Goal: Use online tool/utility: Utilize a website feature to perform a specific function

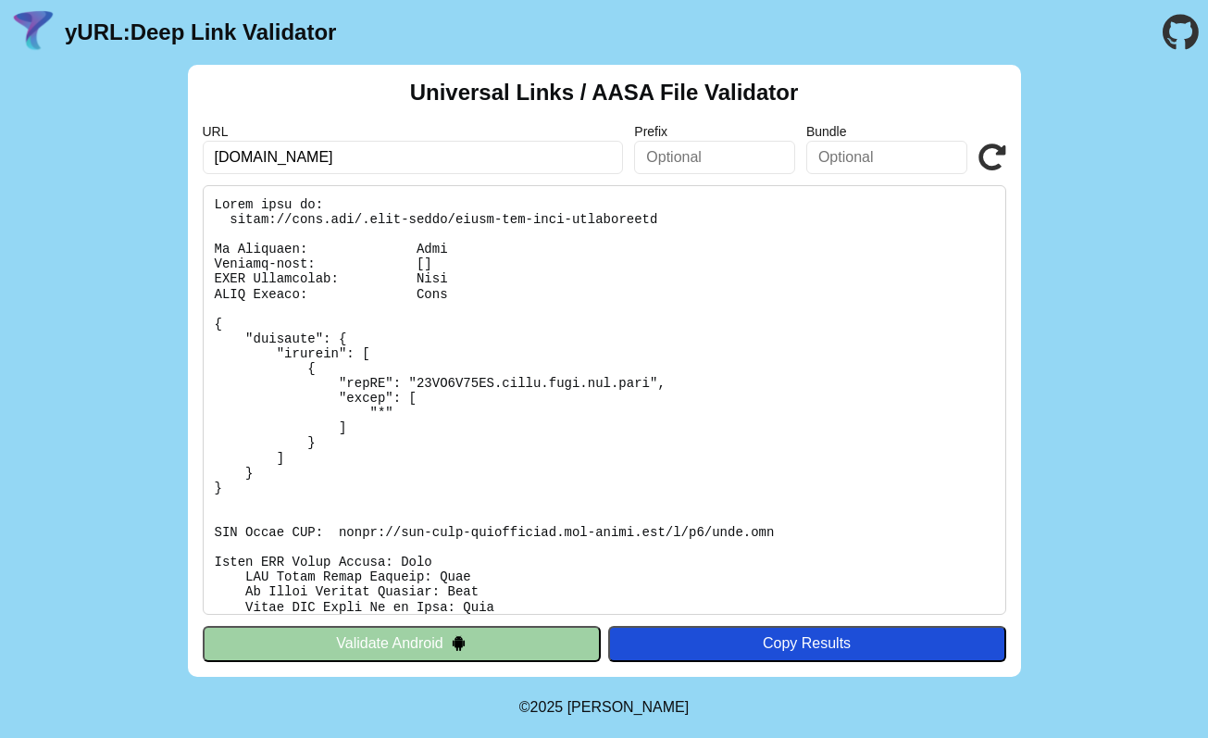
click at [548, 654] on button "Validate Android" at bounding box center [402, 643] width 398 height 35
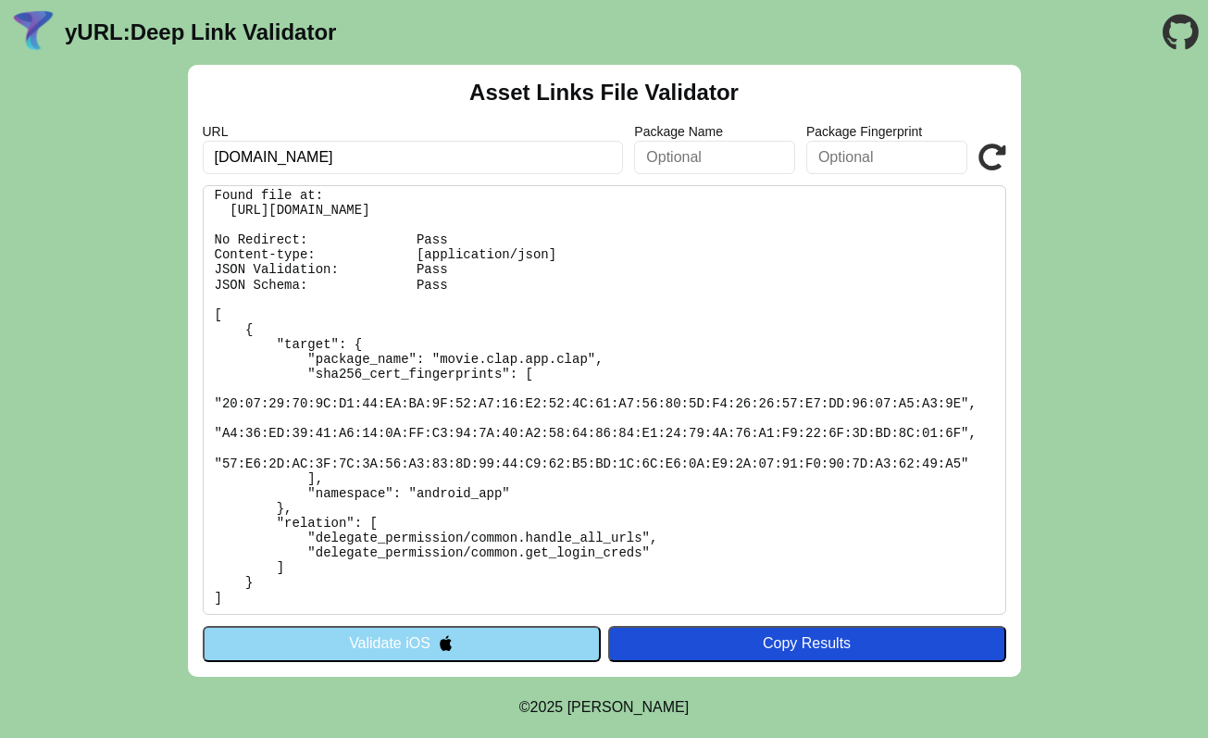
scroll to position [8, 0]
click at [504, 644] on button "Validate iOS" at bounding box center [402, 643] width 398 height 35
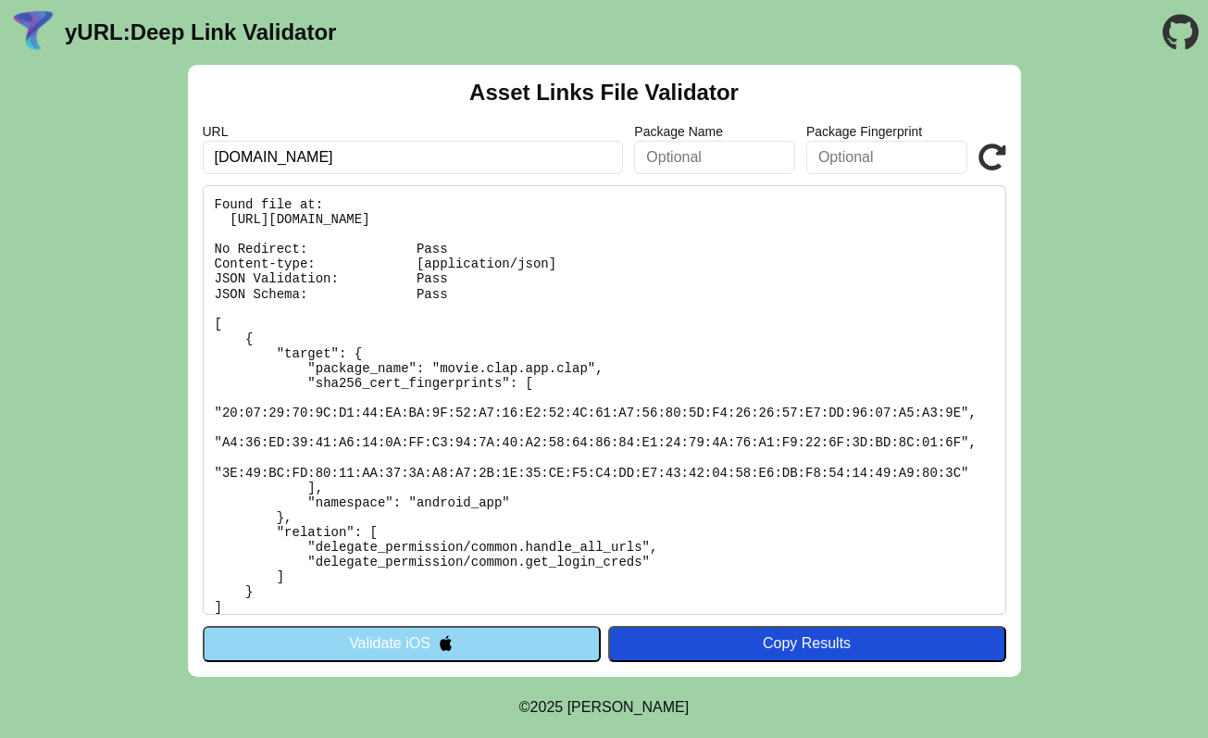
click at [719, 211] on pre "Found file at: [URL][DOMAIN_NAME] No Redirect: Pass Content-type: [application/…" at bounding box center [605, 400] width 804 height 430
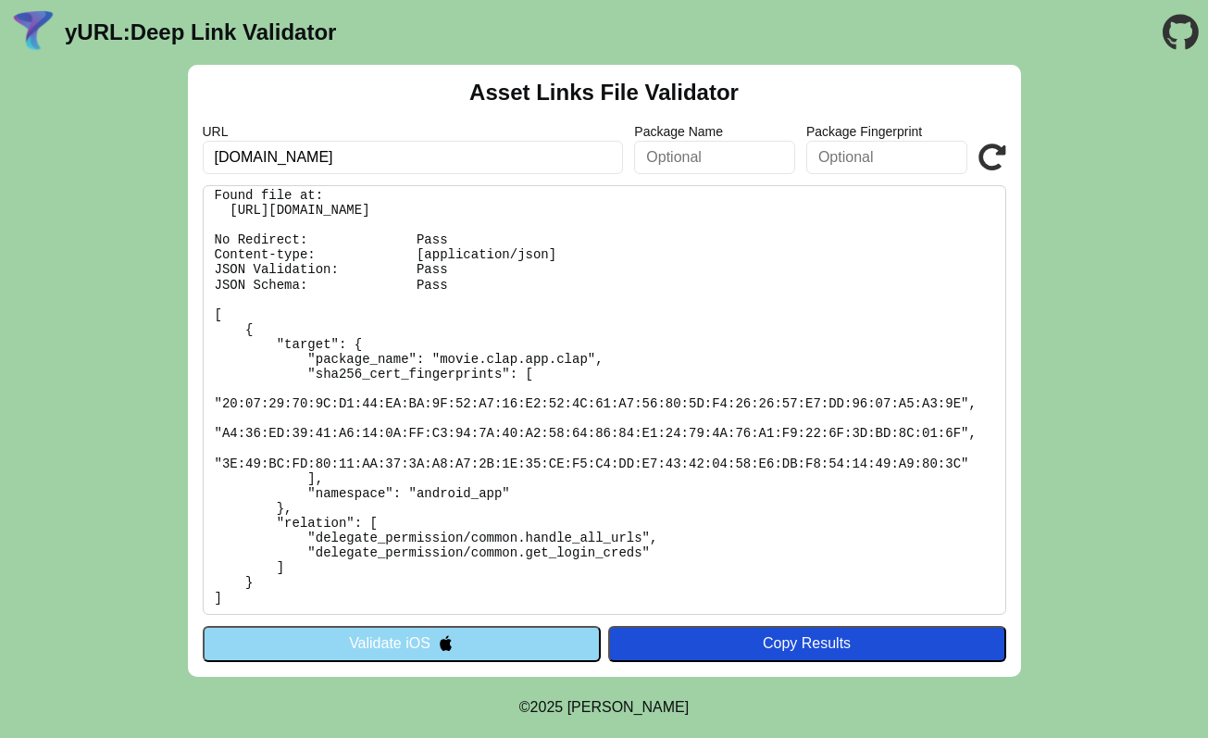
scroll to position [8, 0]
